Goal: Task Accomplishment & Management: Use online tool/utility

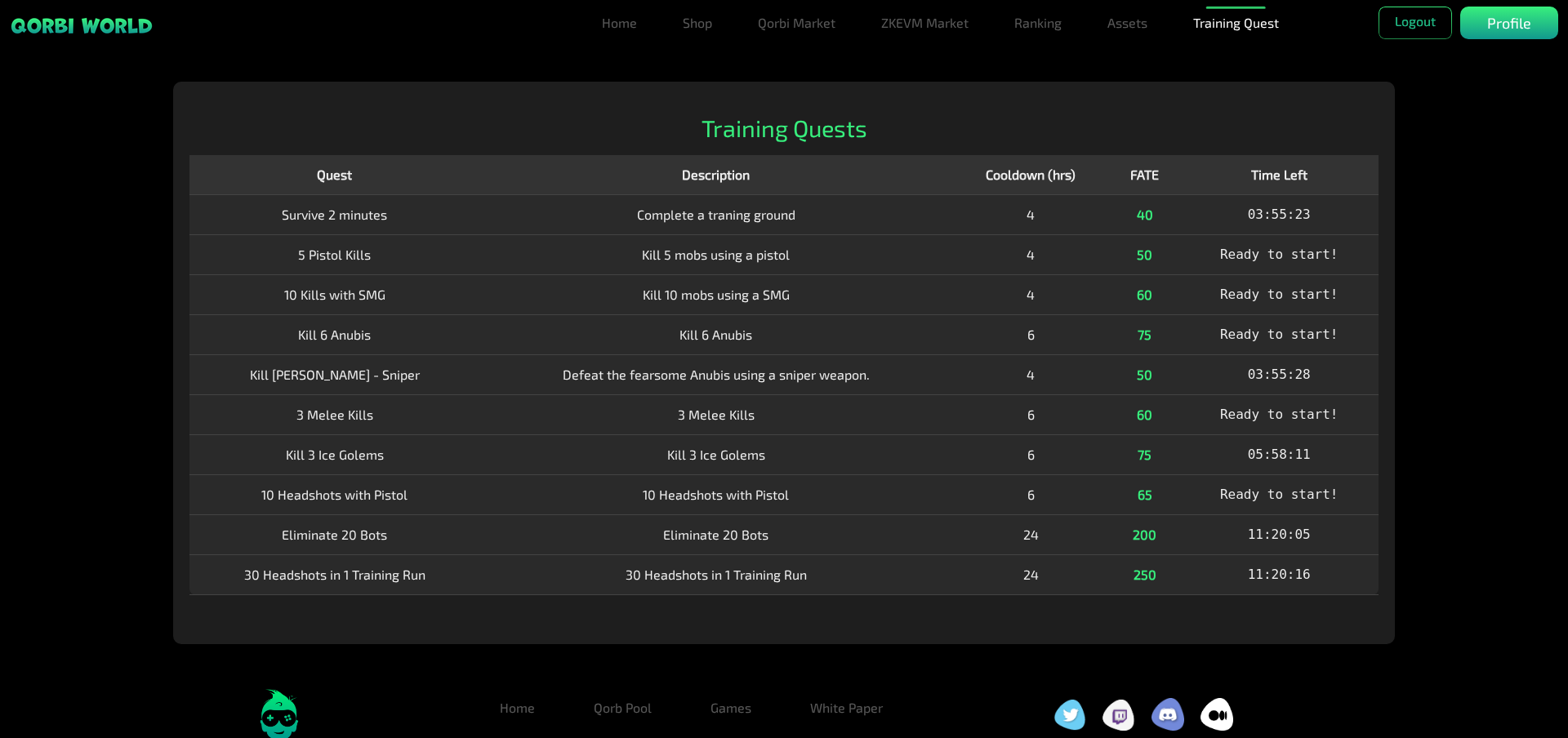
click at [913, 159] on th "Description" at bounding box center [716, 174] width 472 height 40
